Goal: Task Accomplishment & Management: Manage account settings

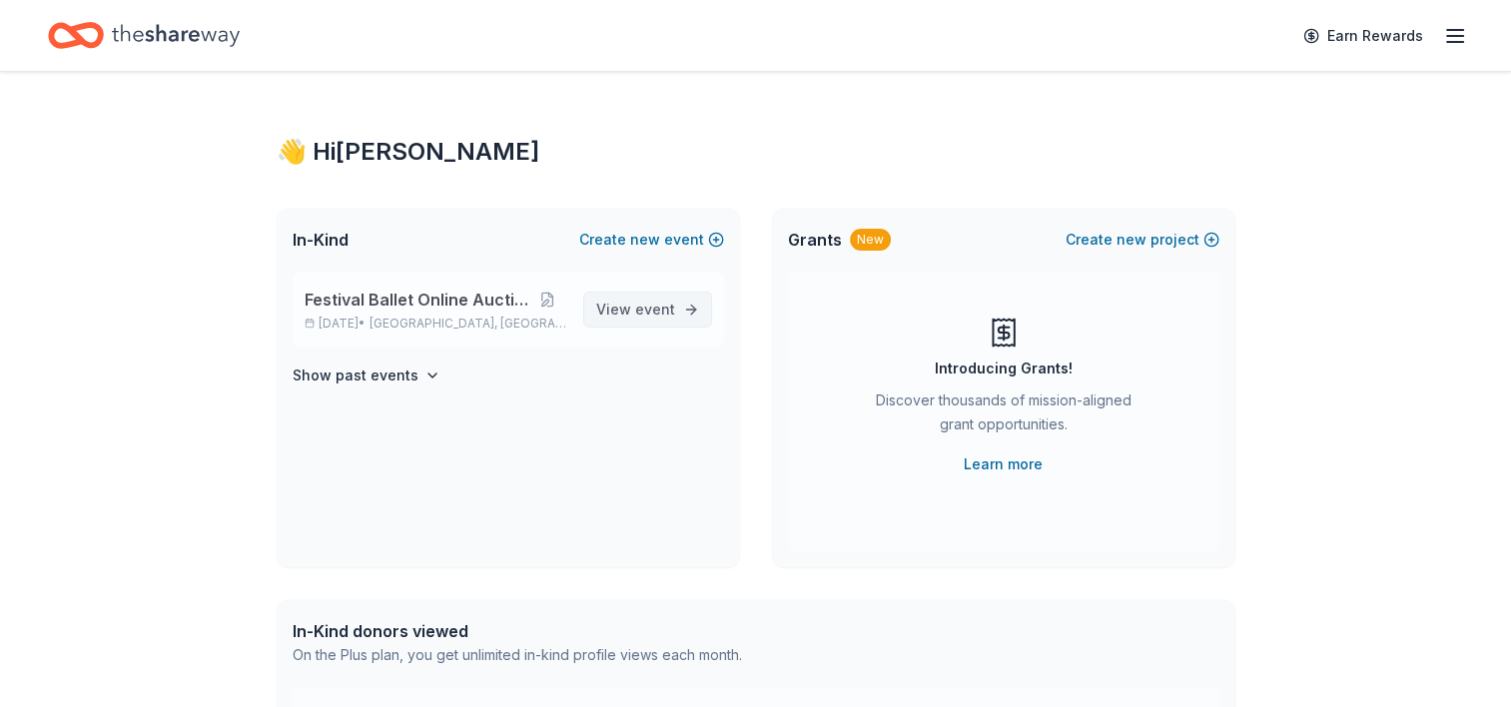
click at [630, 308] on span "View event" at bounding box center [635, 310] width 79 height 24
click at [1447, 30] on line "button" at bounding box center [1455, 30] width 16 height 0
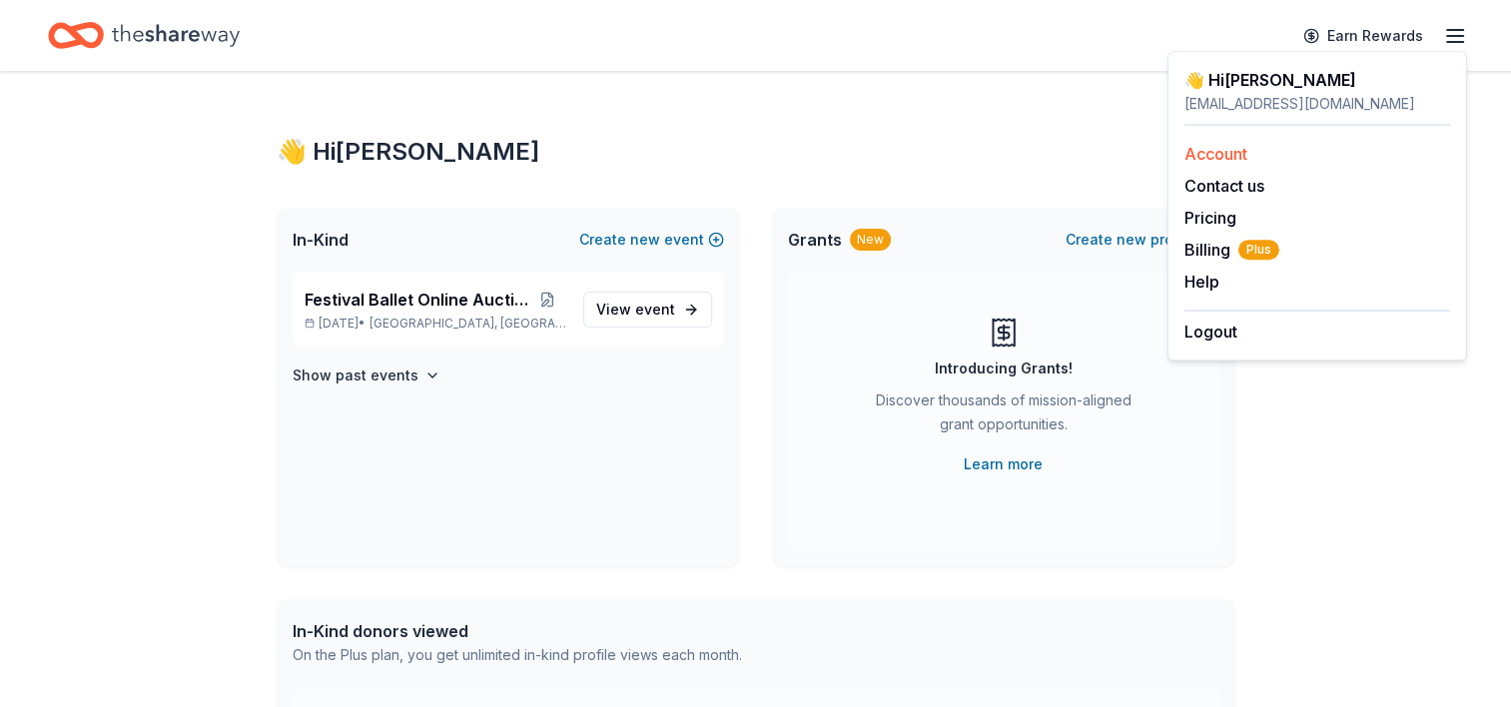
click at [1212, 144] on link "Account" at bounding box center [1215, 154] width 63 height 20
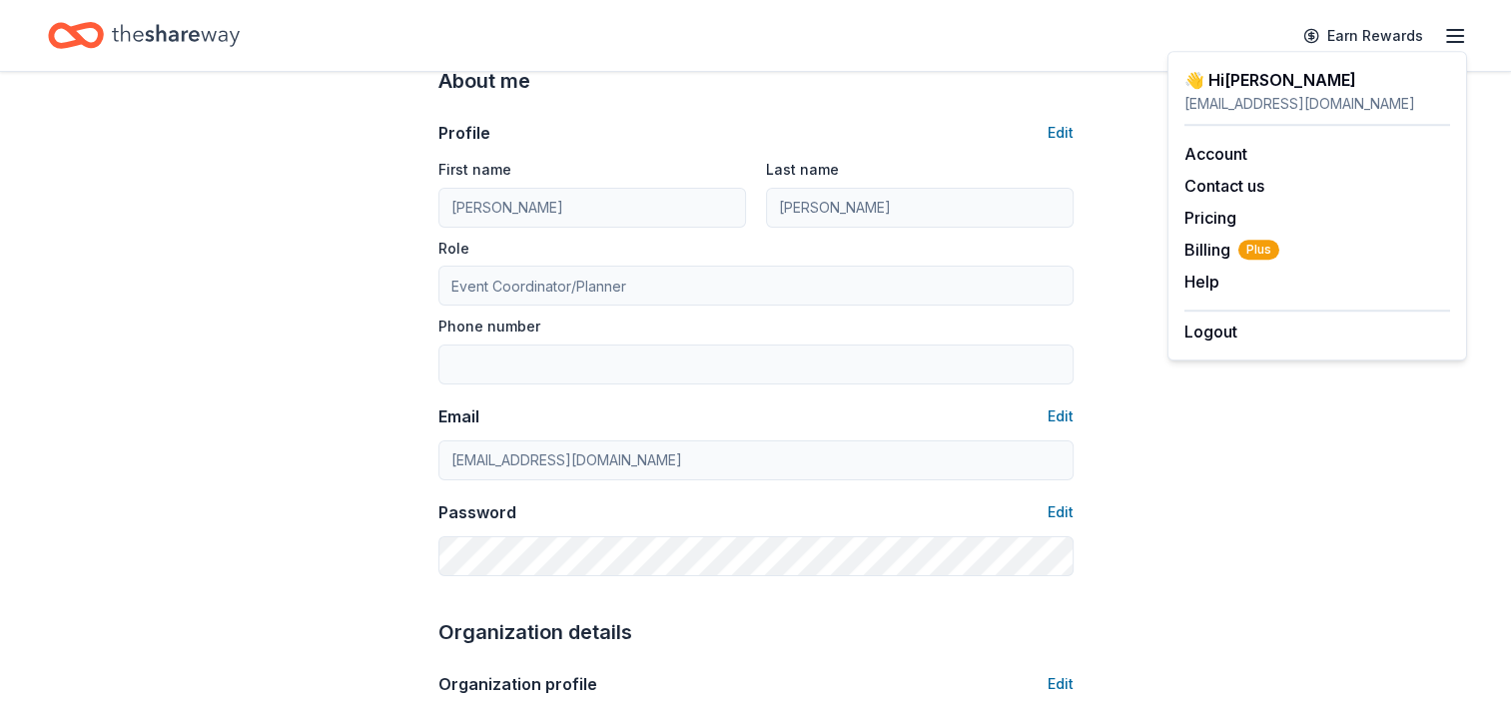
scroll to position [399, 0]
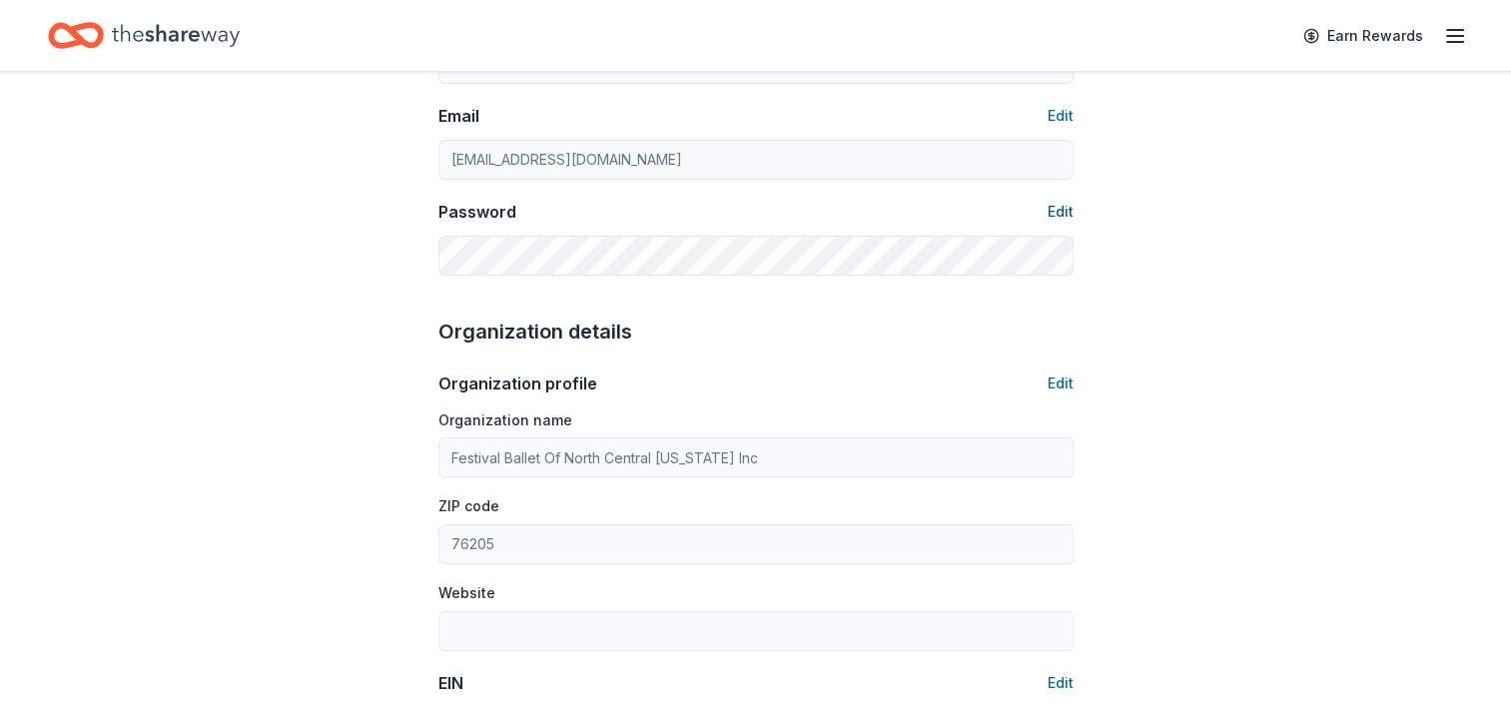
click at [1050, 204] on button "Edit" at bounding box center [1060, 212] width 26 height 24
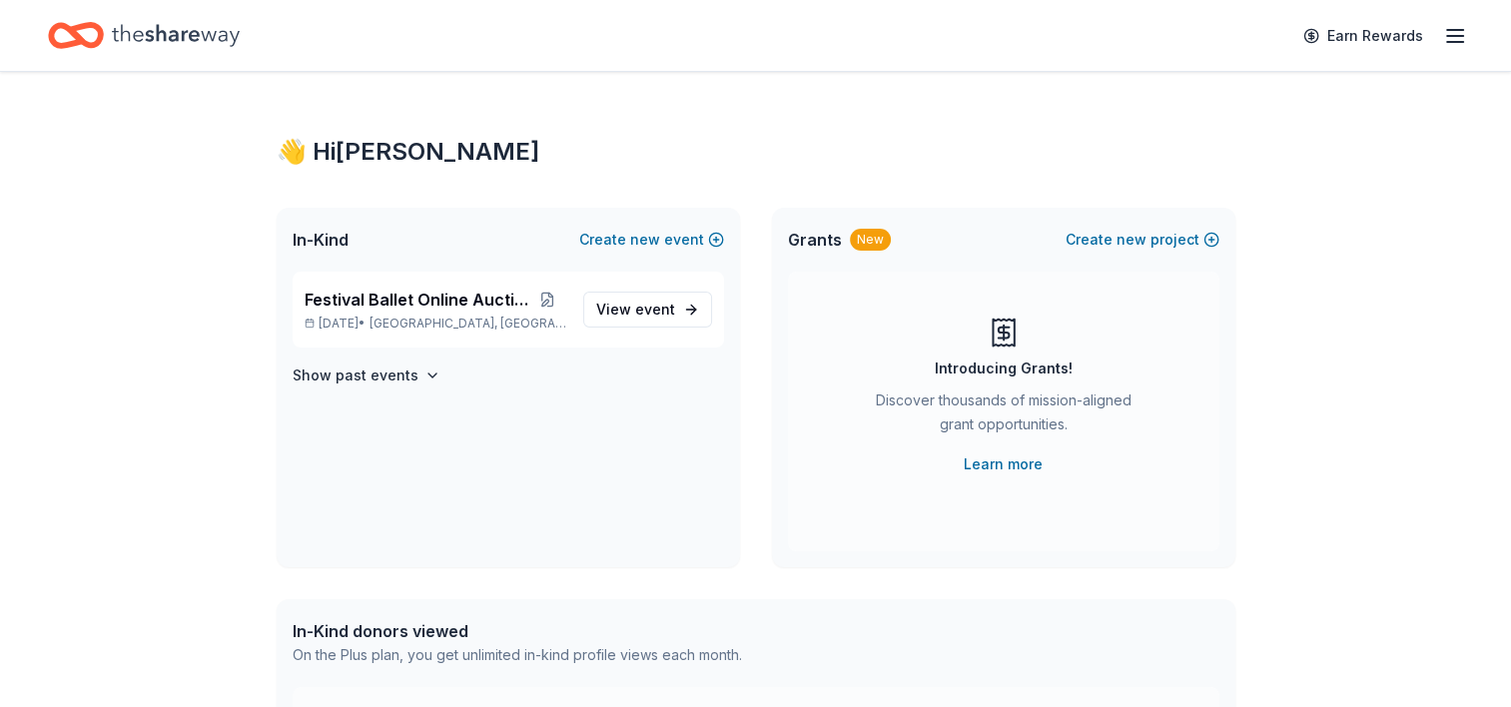
click at [1459, 33] on icon "button" at bounding box center [1455, 36] width 24 height 24
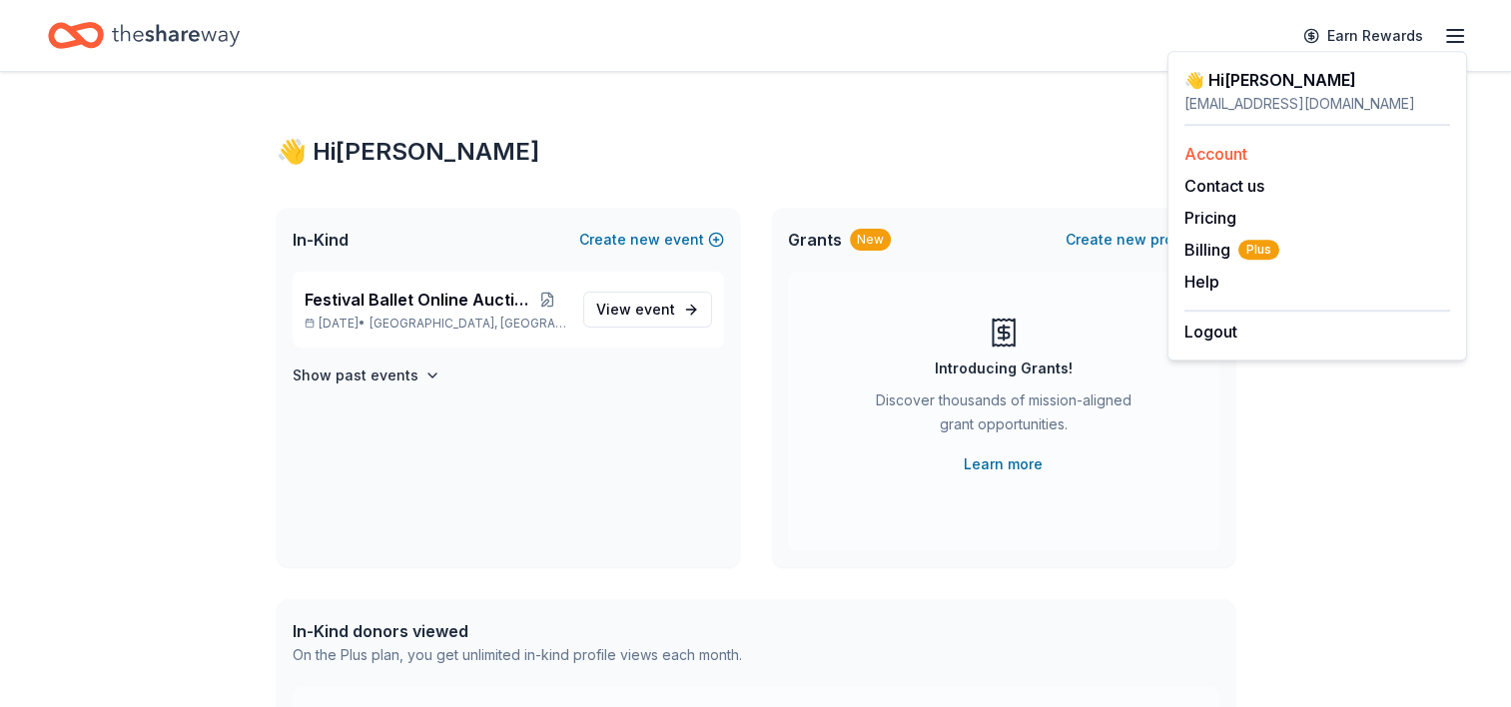
click at [1241, 157] on link "Account" at bounding box center [1215, 154] width 63 height 20
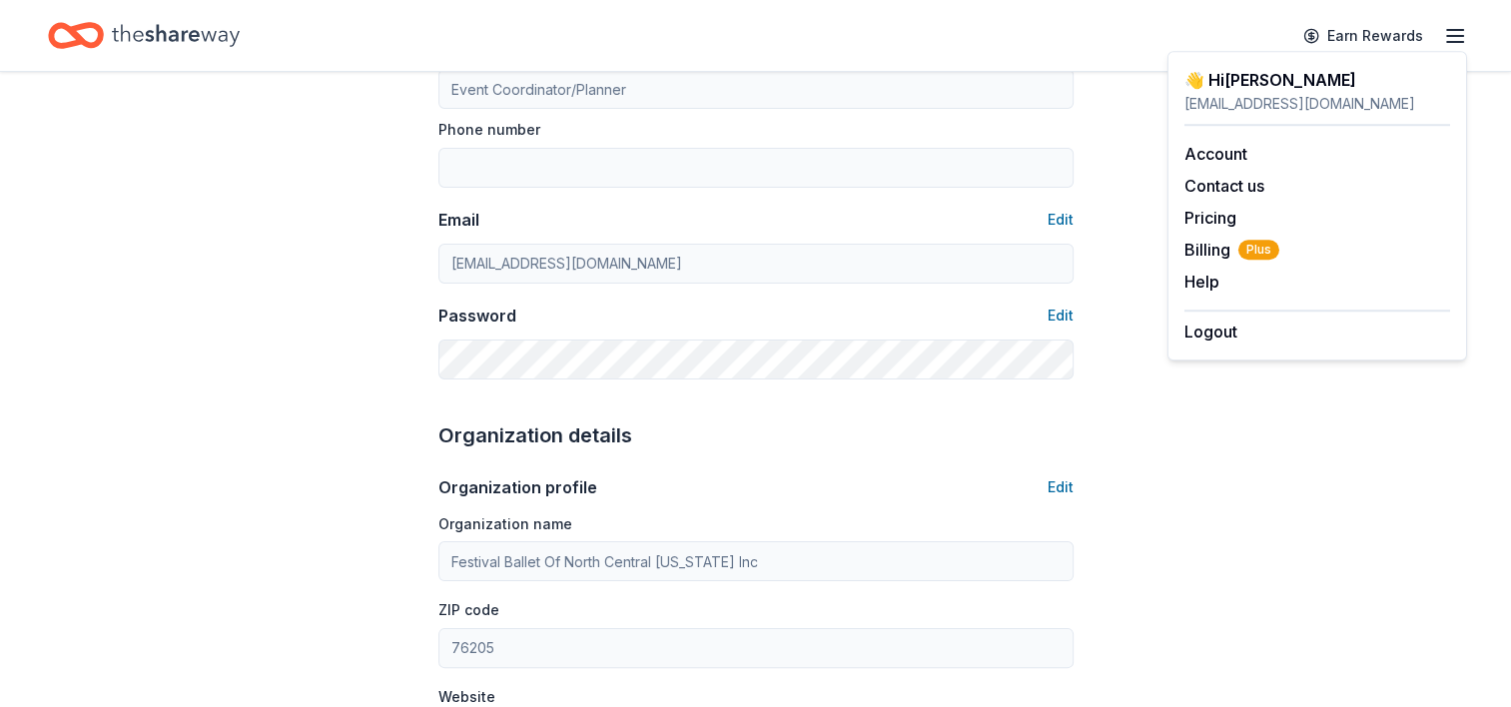
scroll to position [300, 0]
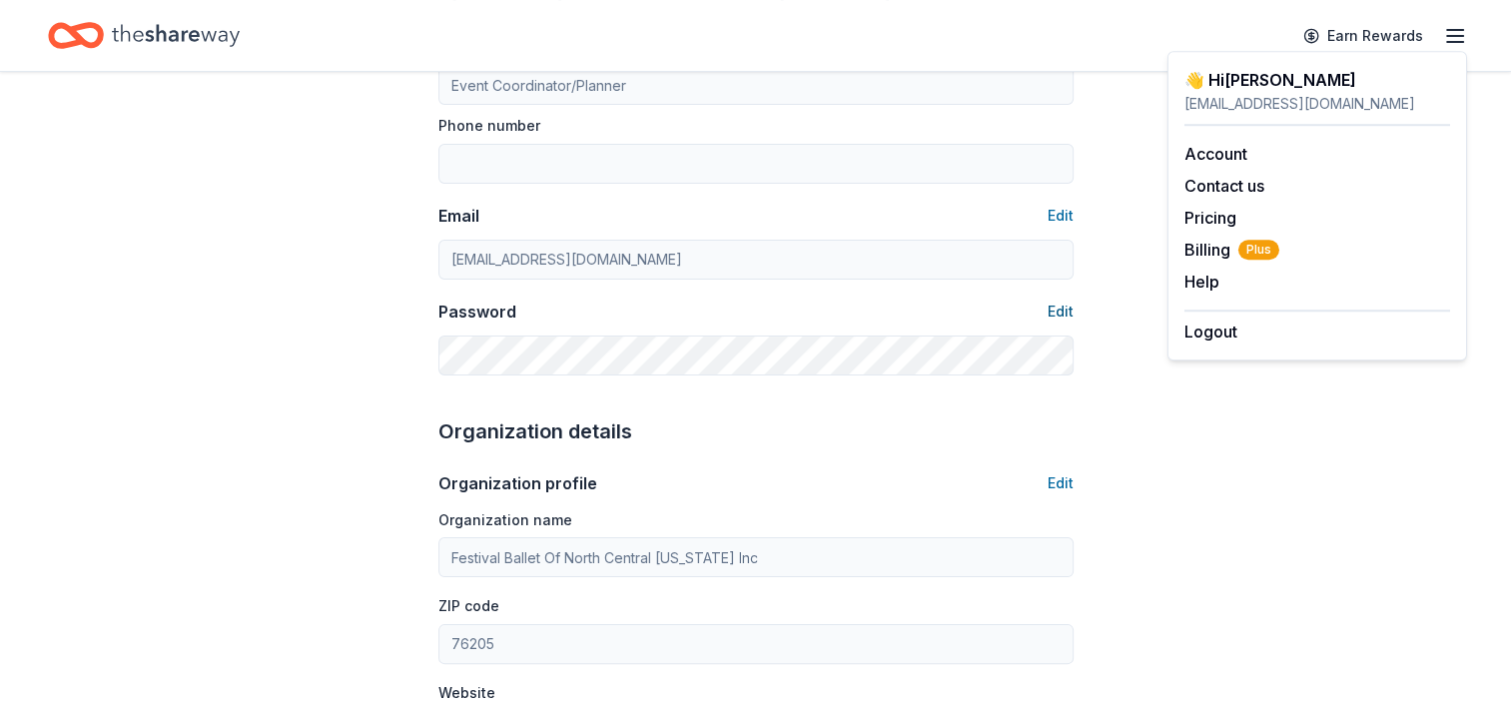
click at [1065, 312] on button "Edit" at bounding box center [1060, 312] width 26 height 24
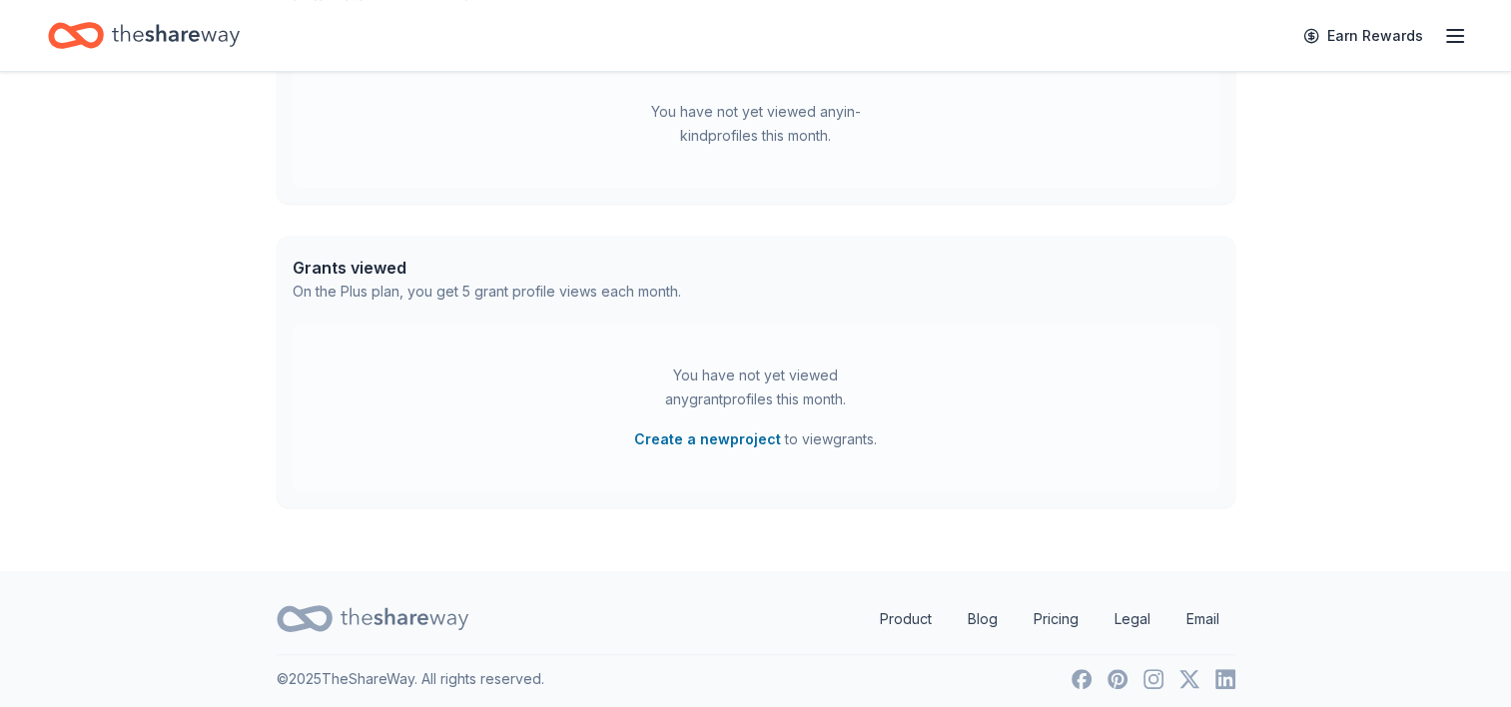
scroll to position [635, 0]
